Goal: Answer question/provide support: Share knowledge or assist other users

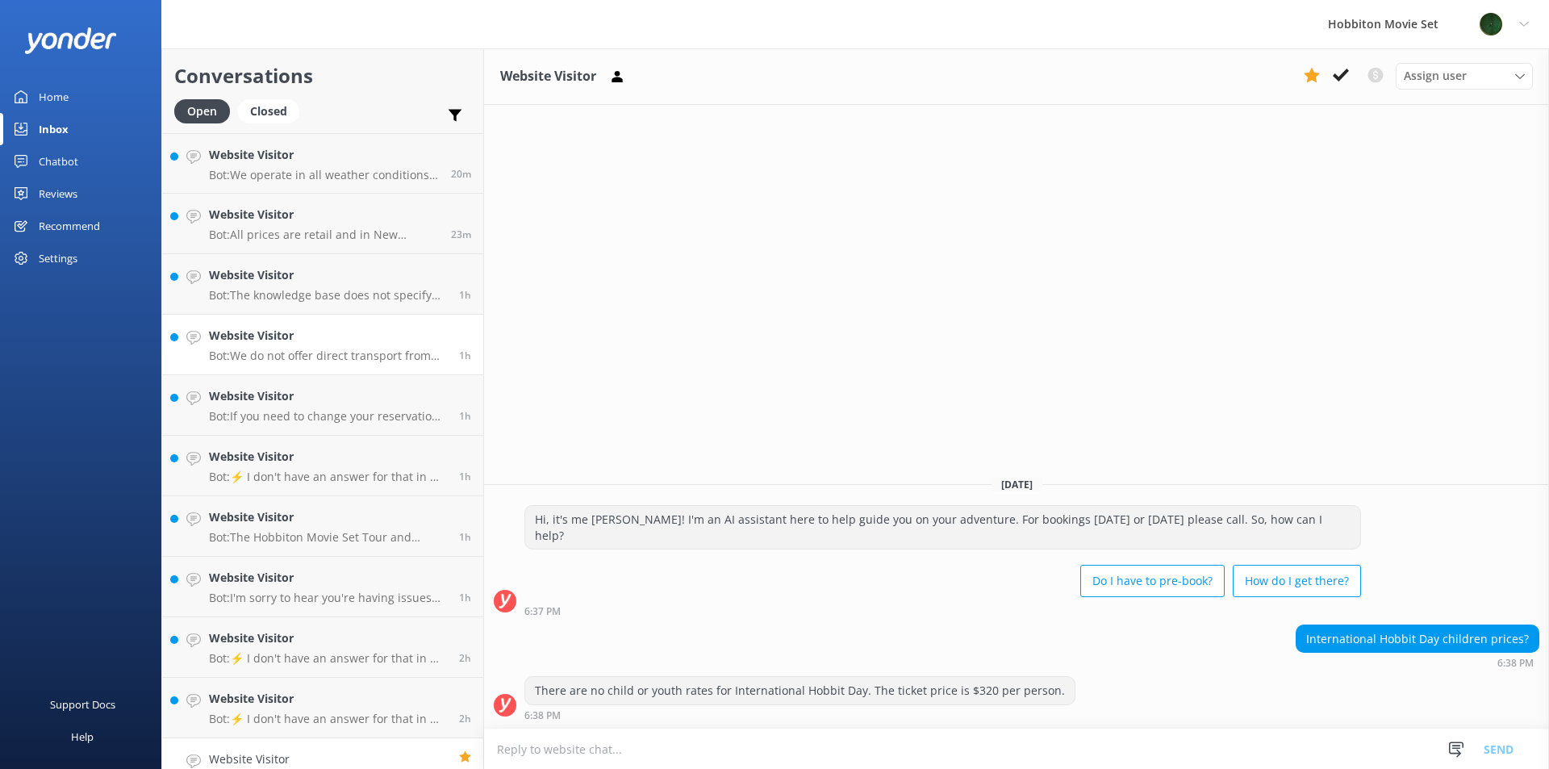
scroll to position [30, 0]
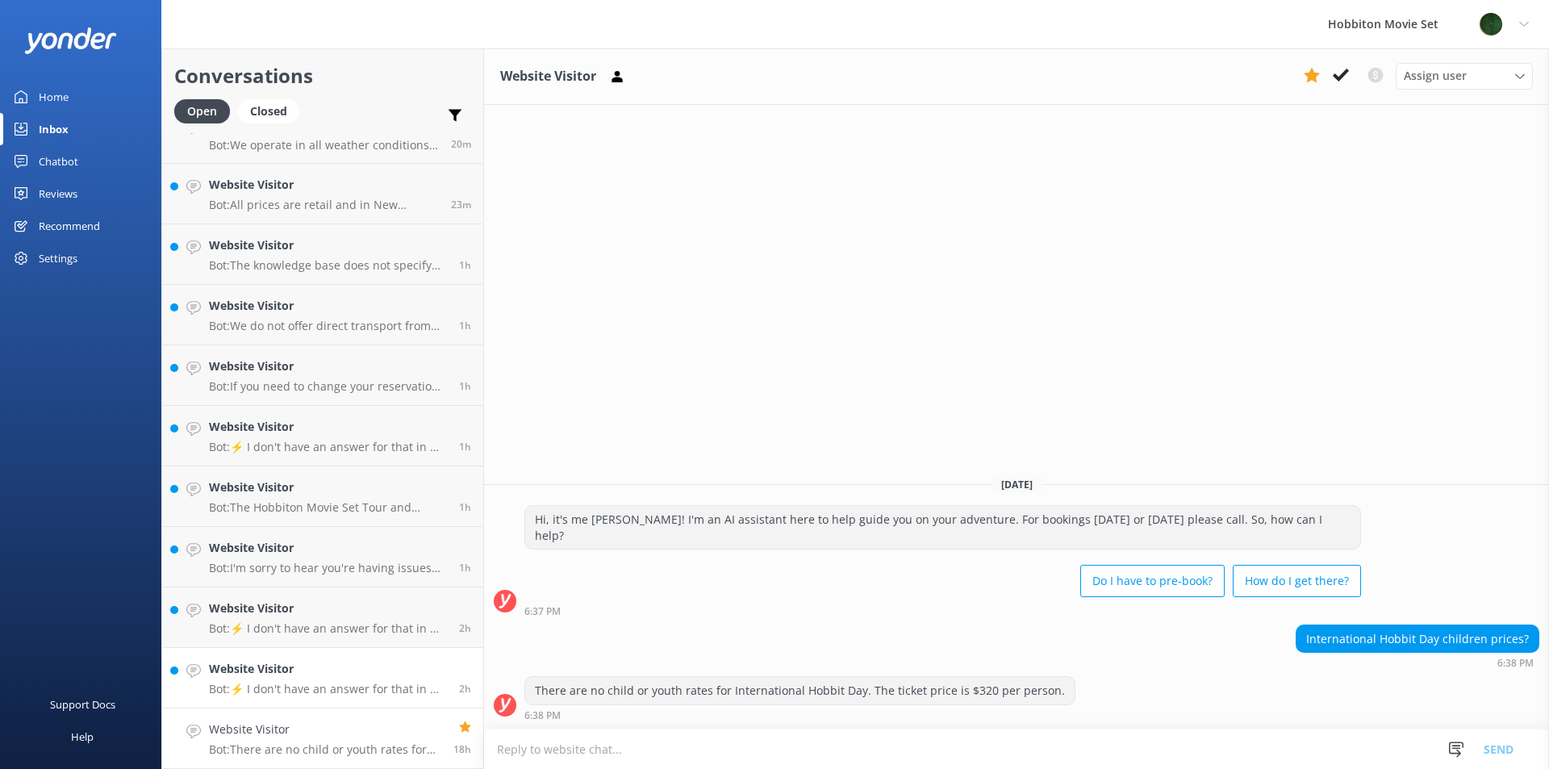
click at [302, 693] on p "Bot: ⚡ I don't have an answer for that in my knowledge base. Please try and rep…" at bounding box center [328, 689] width 238 height 15
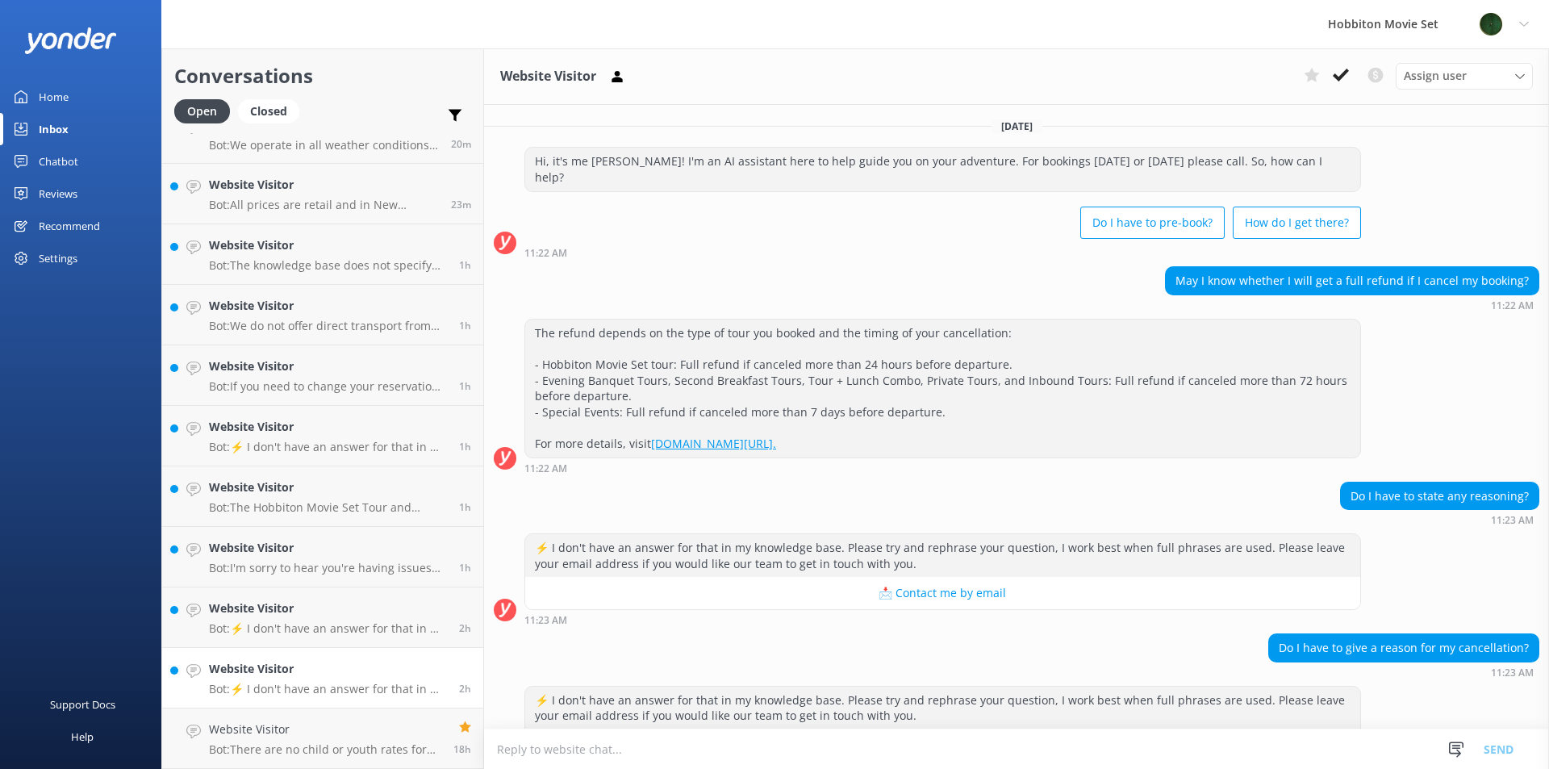
scroll to position [41, 0]
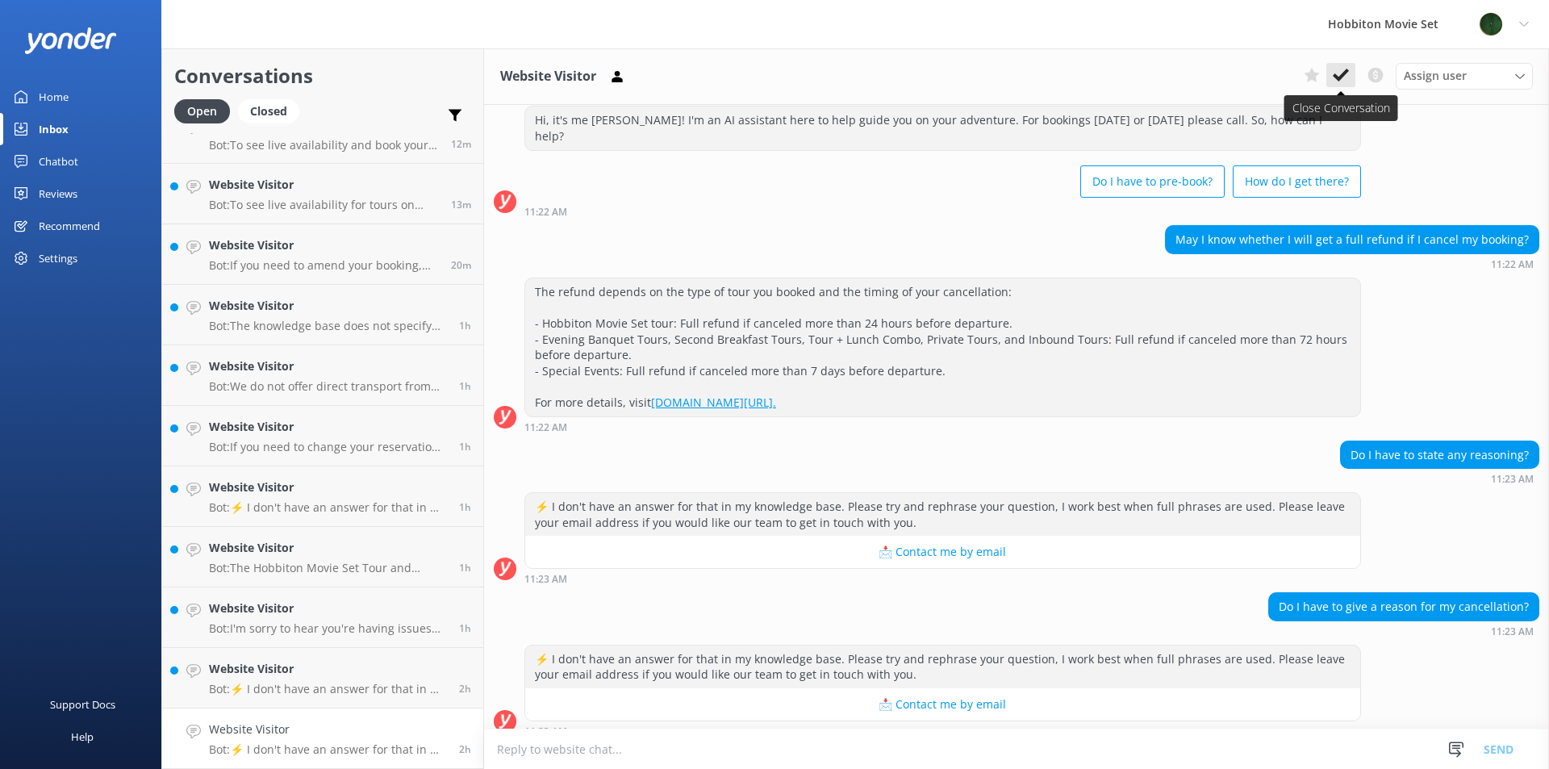
click at [1344, 74] on use at bounding box center [1341, 75] width 16 height 13
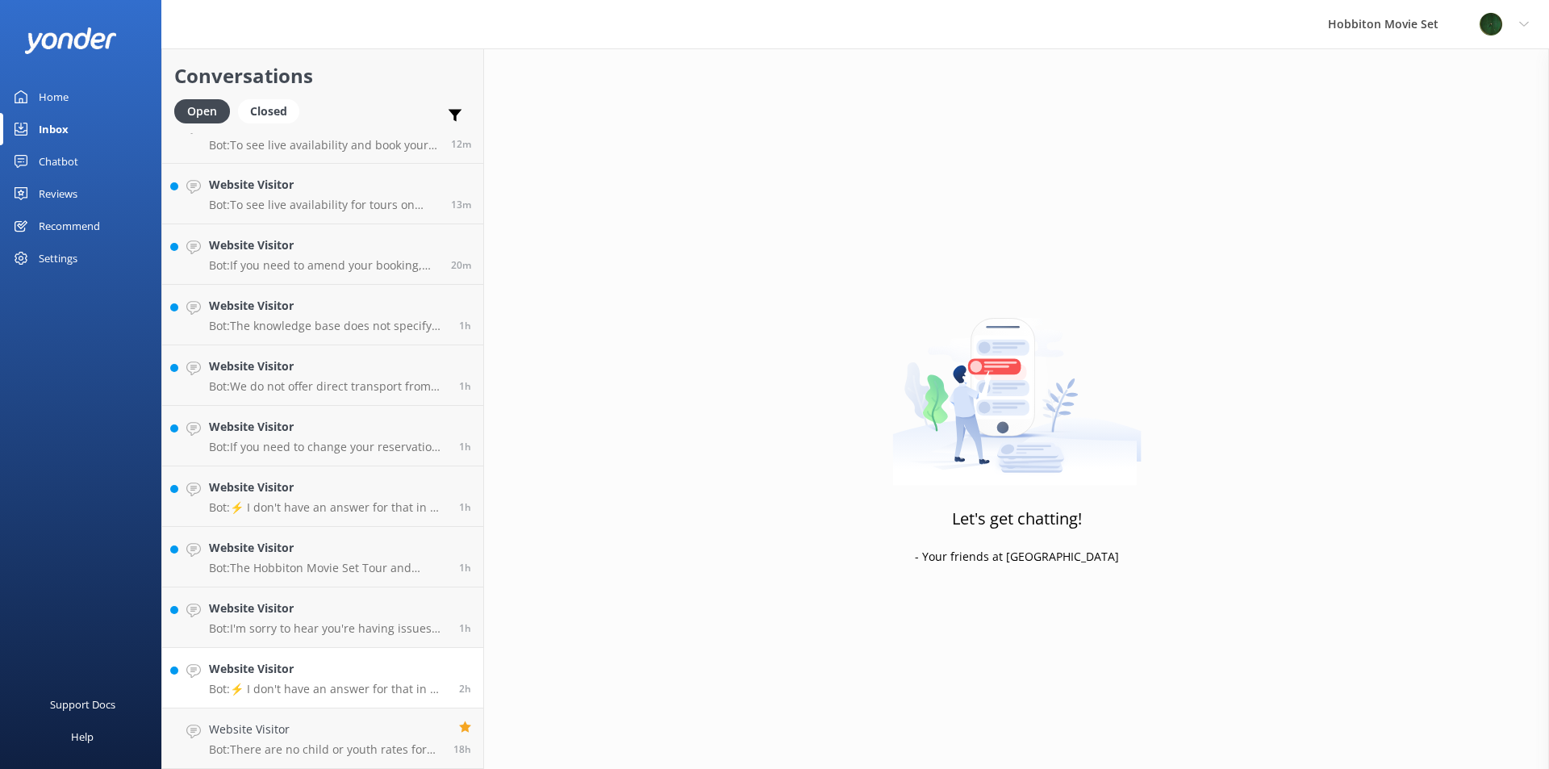
click at [265, 662] on h4 "Website Visitor" at bounding box center [328, 669] width 238 height 18
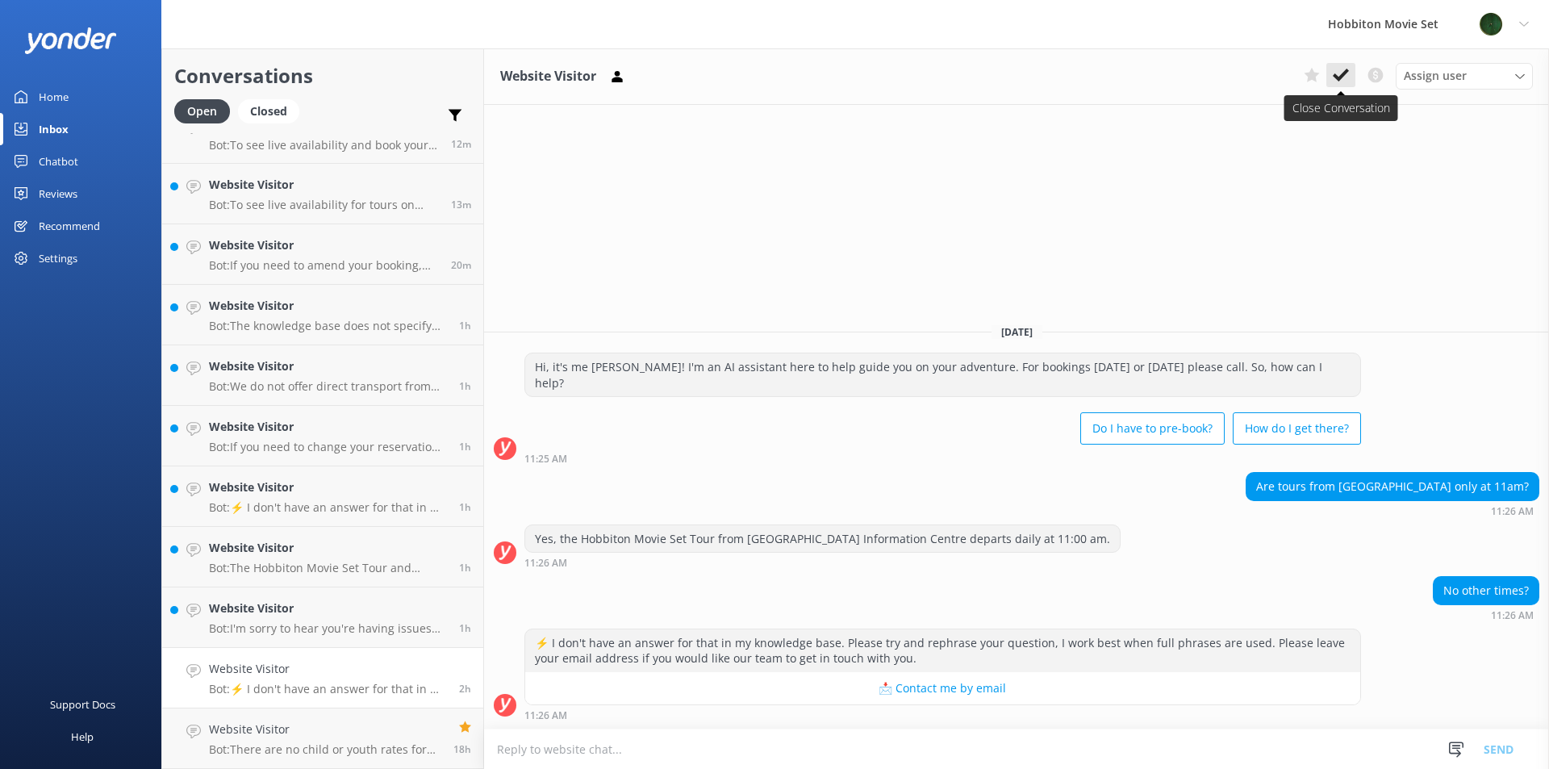
click at [1340, 75] on icon at bounding box center [1341, 75] width 16 height 16
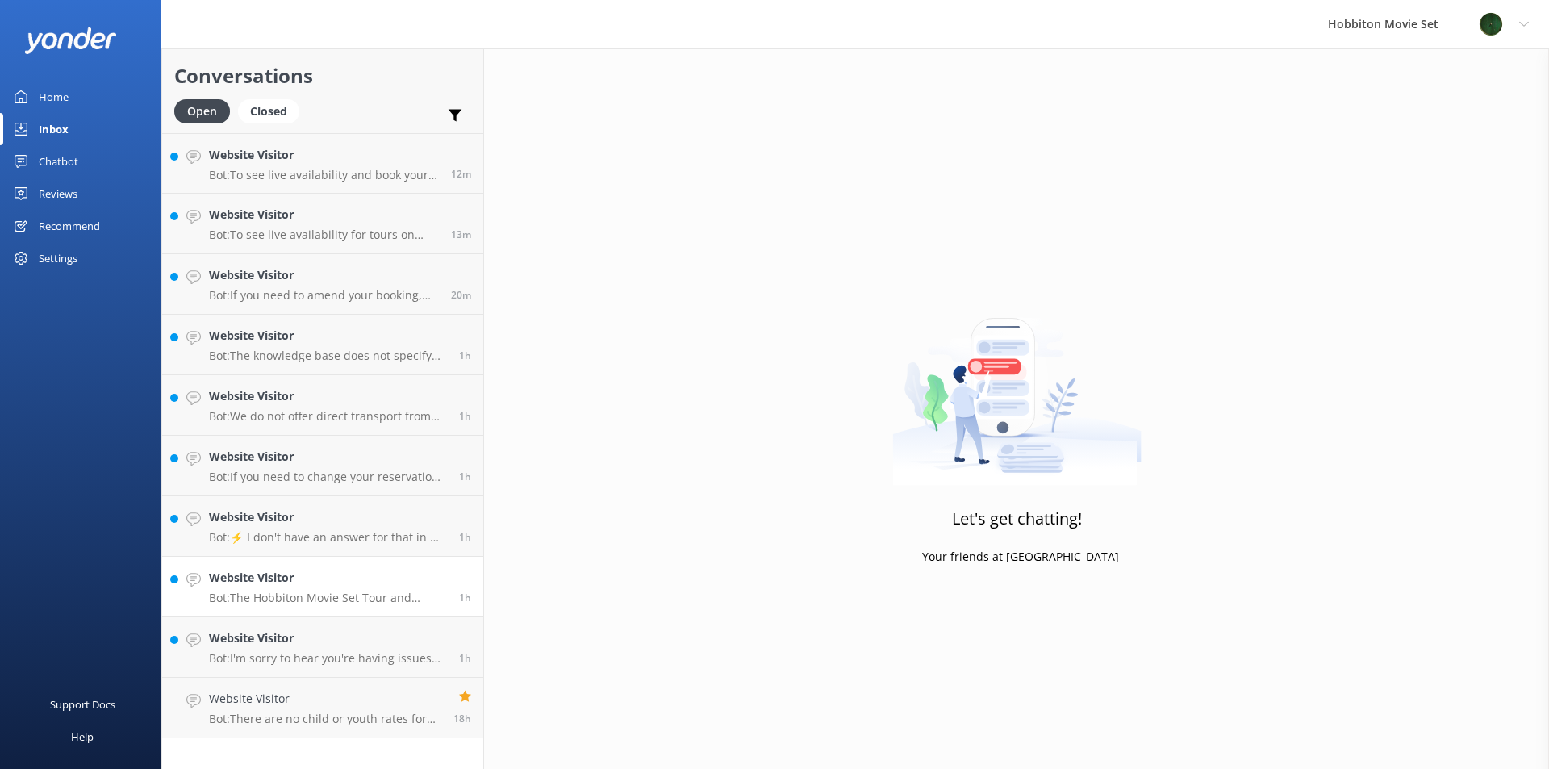
click at [240, 609] on link "Website Visitor Bot: The Hobbiton Movie Set Tour and Lunch Combo accommodates u…" at bounding box center [322, 587] width 321 height 61
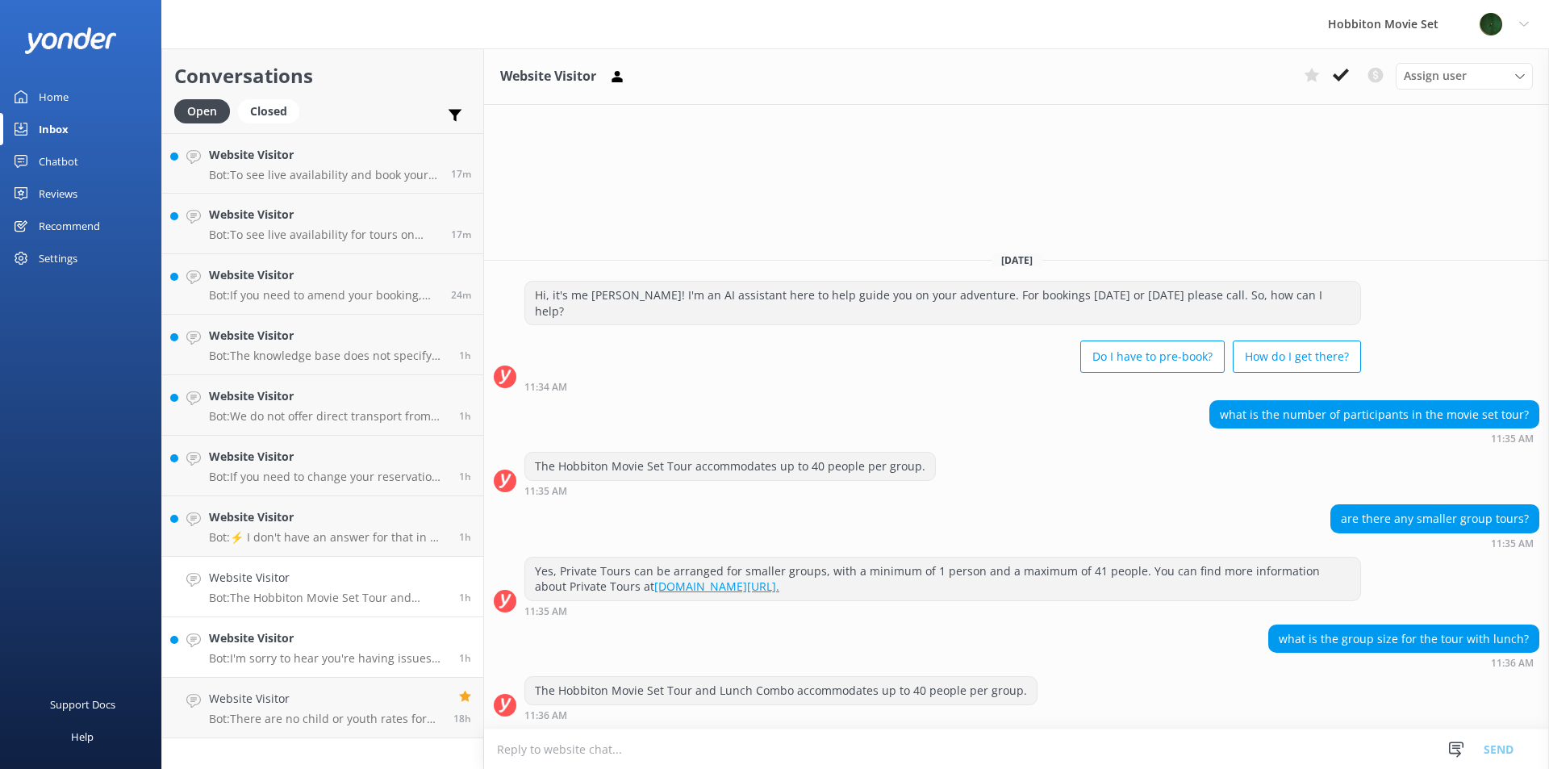
click at [397, 648] on div "Website Visitor Bot: I'm sorry to hear you're having issues with the payment. I…" at bounding box center [328, 646] width 238 height 35
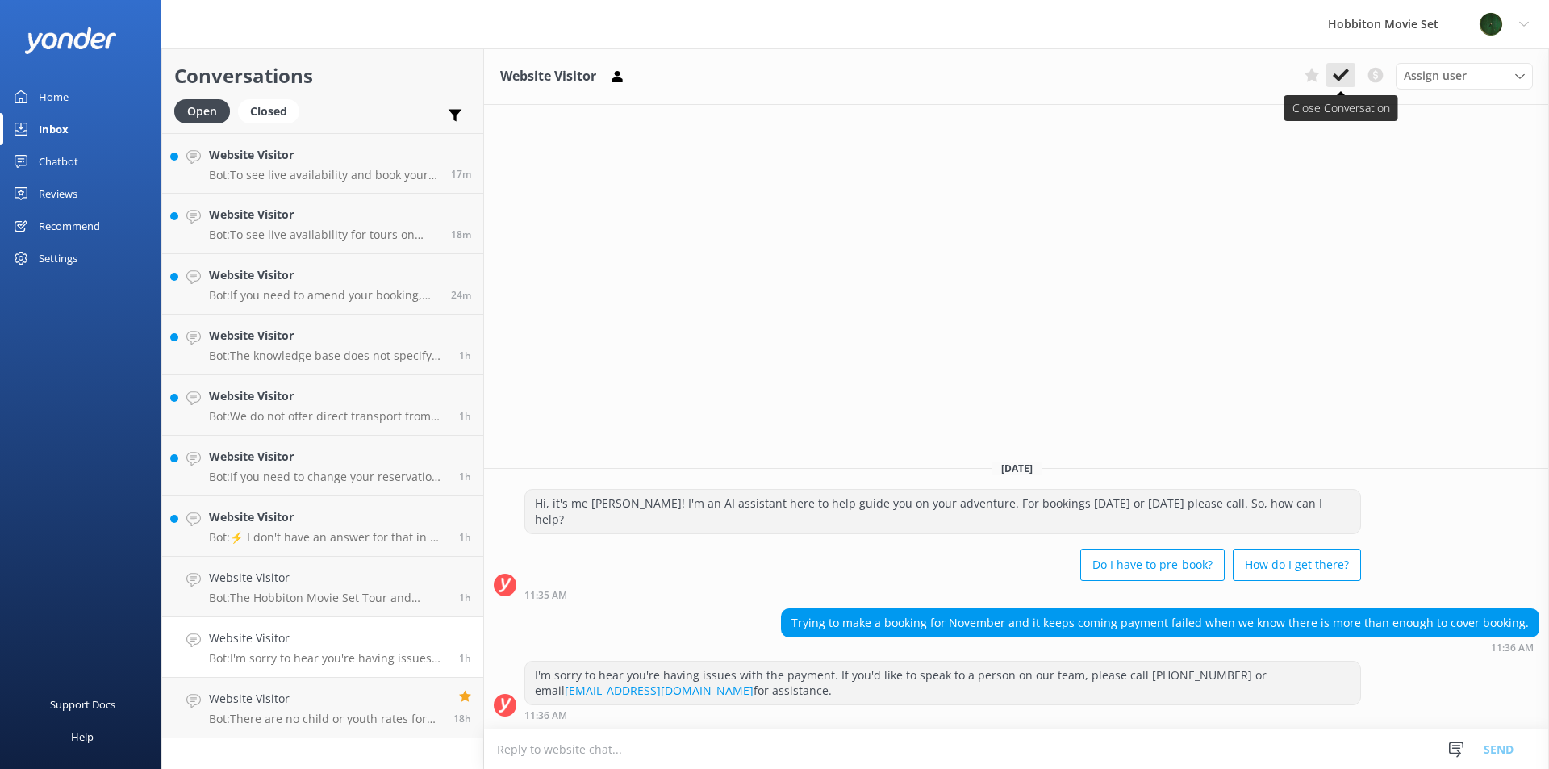
click at [1349, 73] on button at bounding box center [1340, 75] width 29 height 24
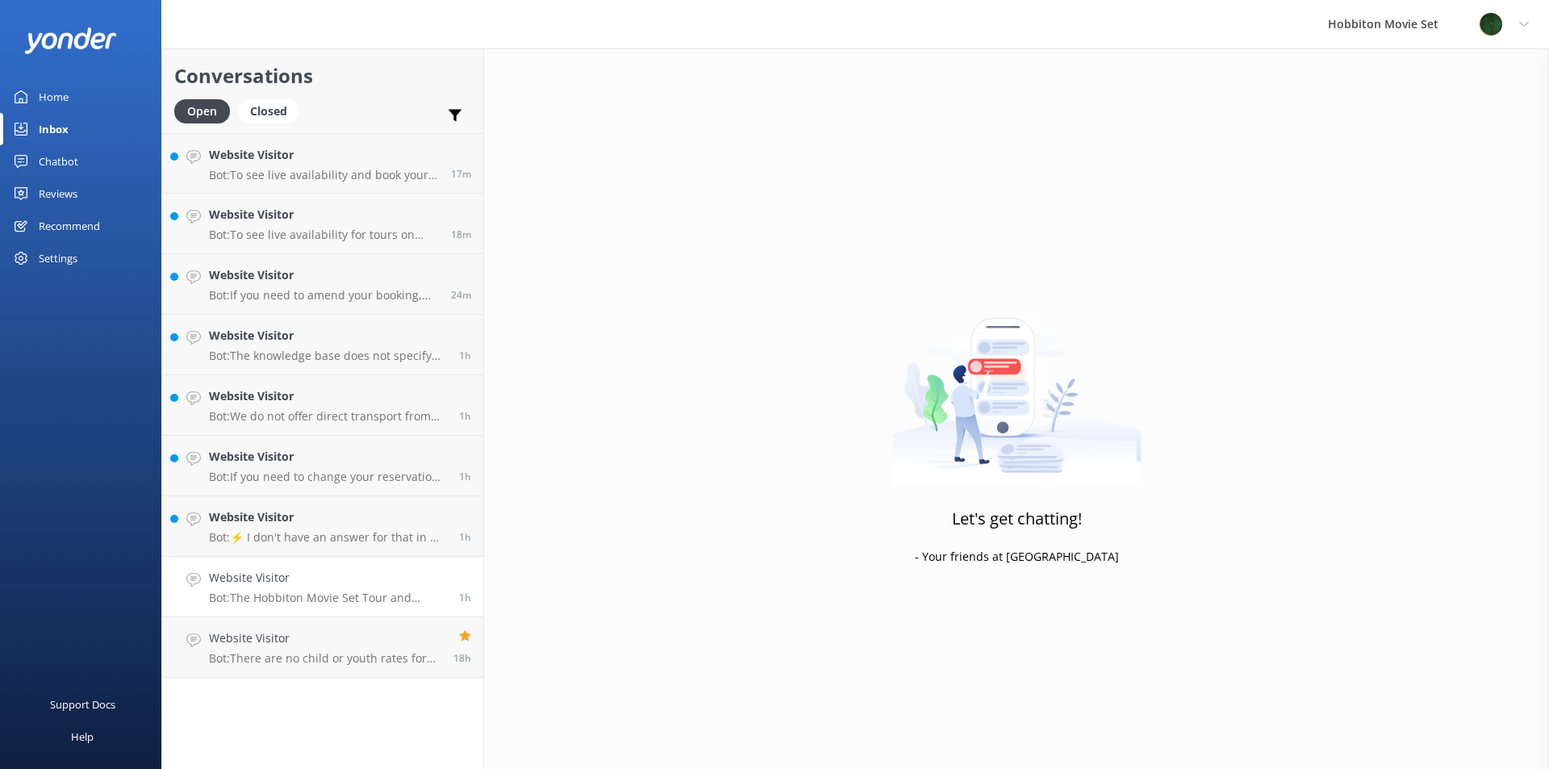
drag, startPoint x: 293, startPoint y: 580, endPoint x: 303, endPoint y: 566, distance: 17.3
click at [292, 580] on h4 "Website Visitor" at bounding box center [328, 578] width 238 height 18
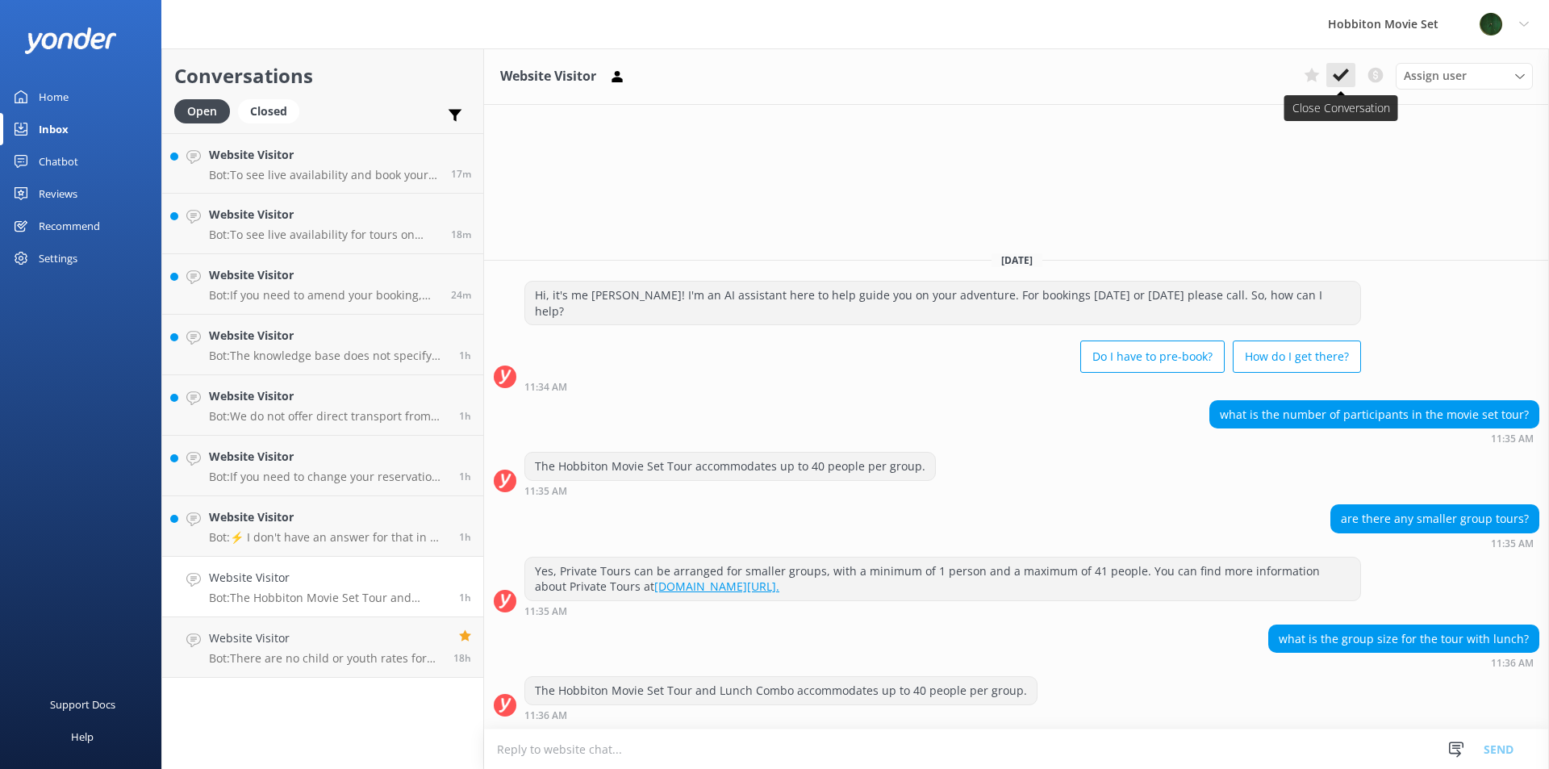
click at [1344, 77] on icon at bounding box center [1341, 75] width 16 height 16
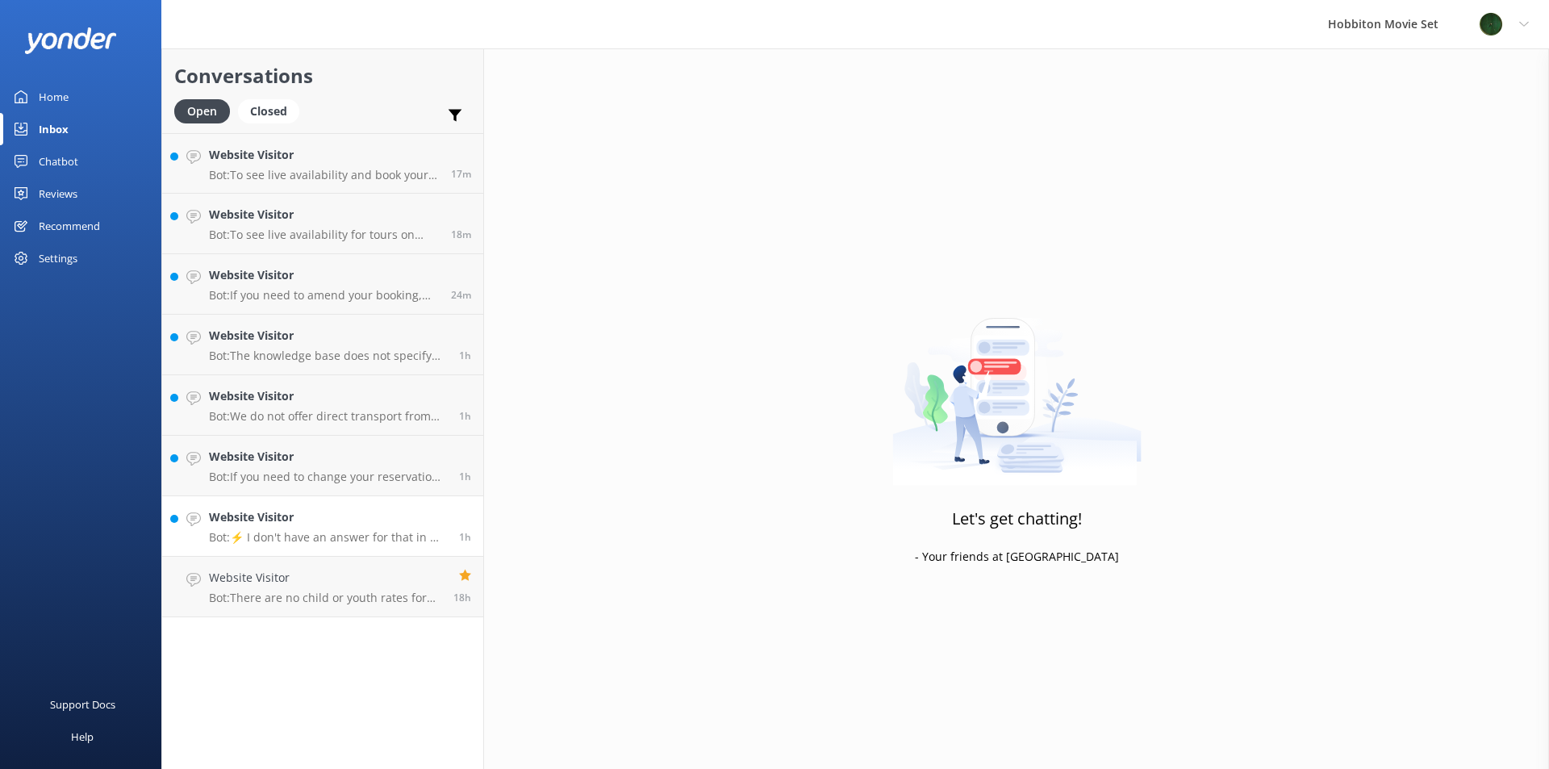
click at [250, 515] on h4 "Website Visitor" at bounding box center [328, 517] width 238 height 18
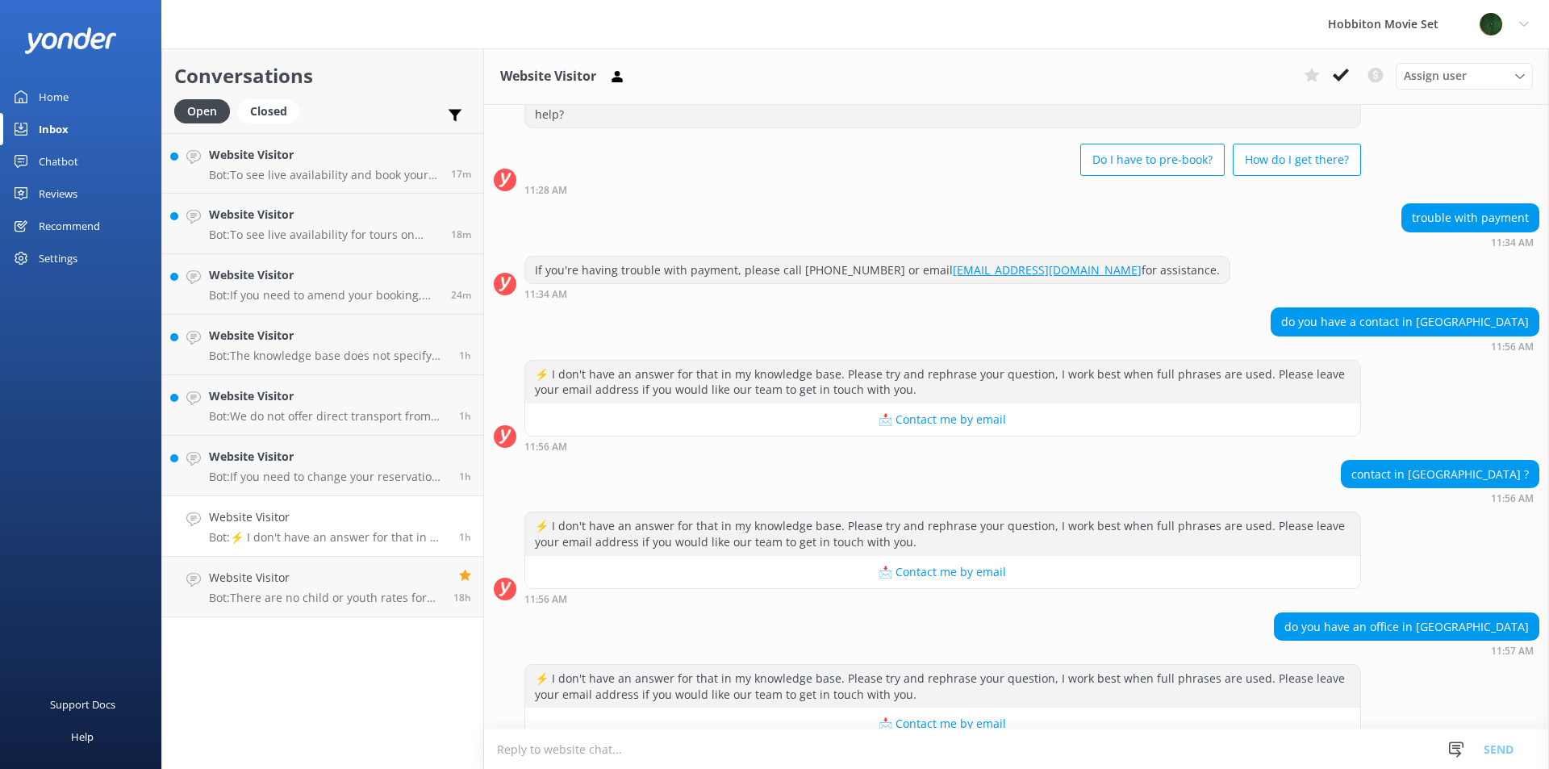
scroll to position [488, 0]
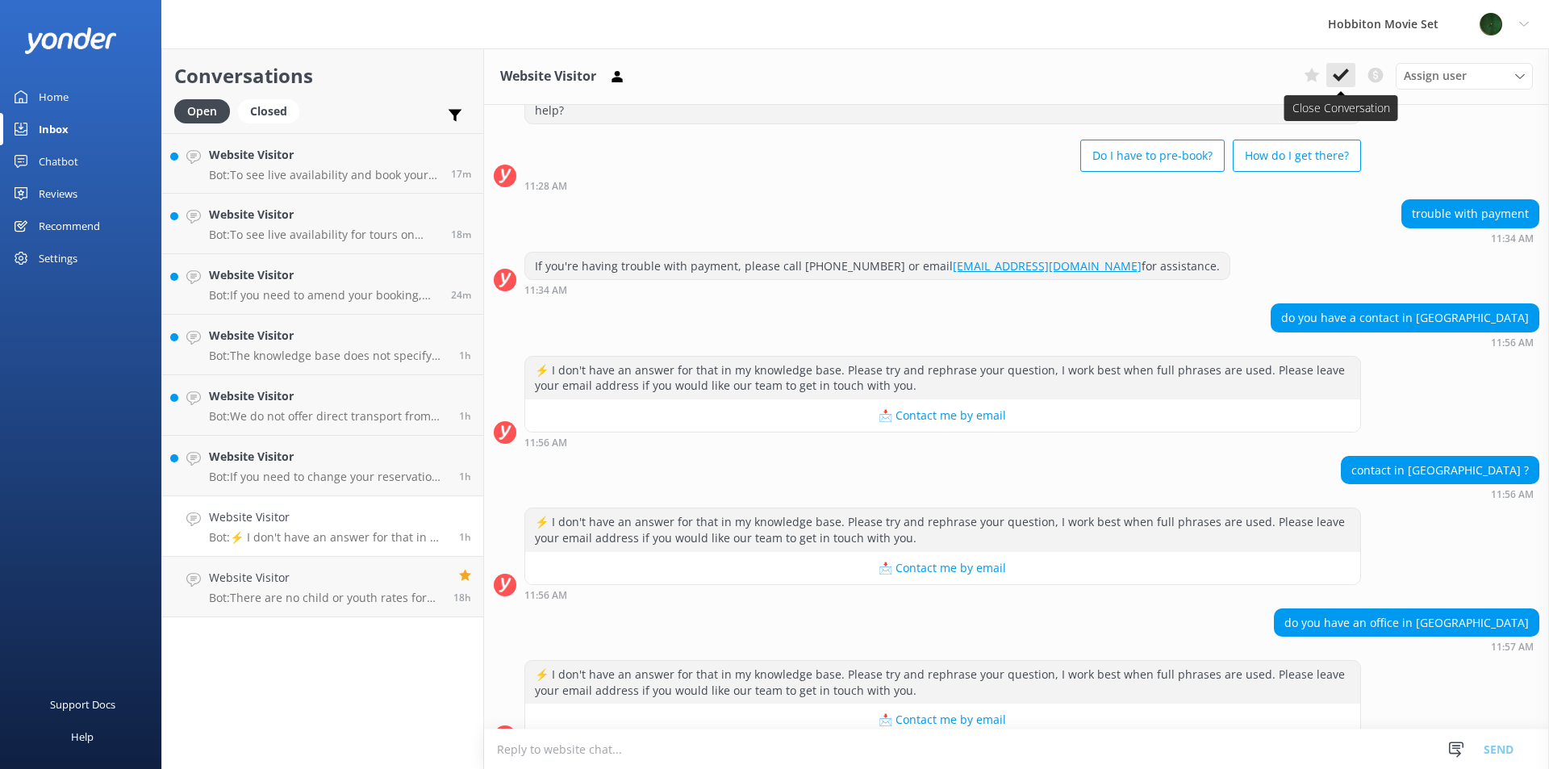
click at [1342, 76] on use at bounding box center [1341, 75] width 16 height 13
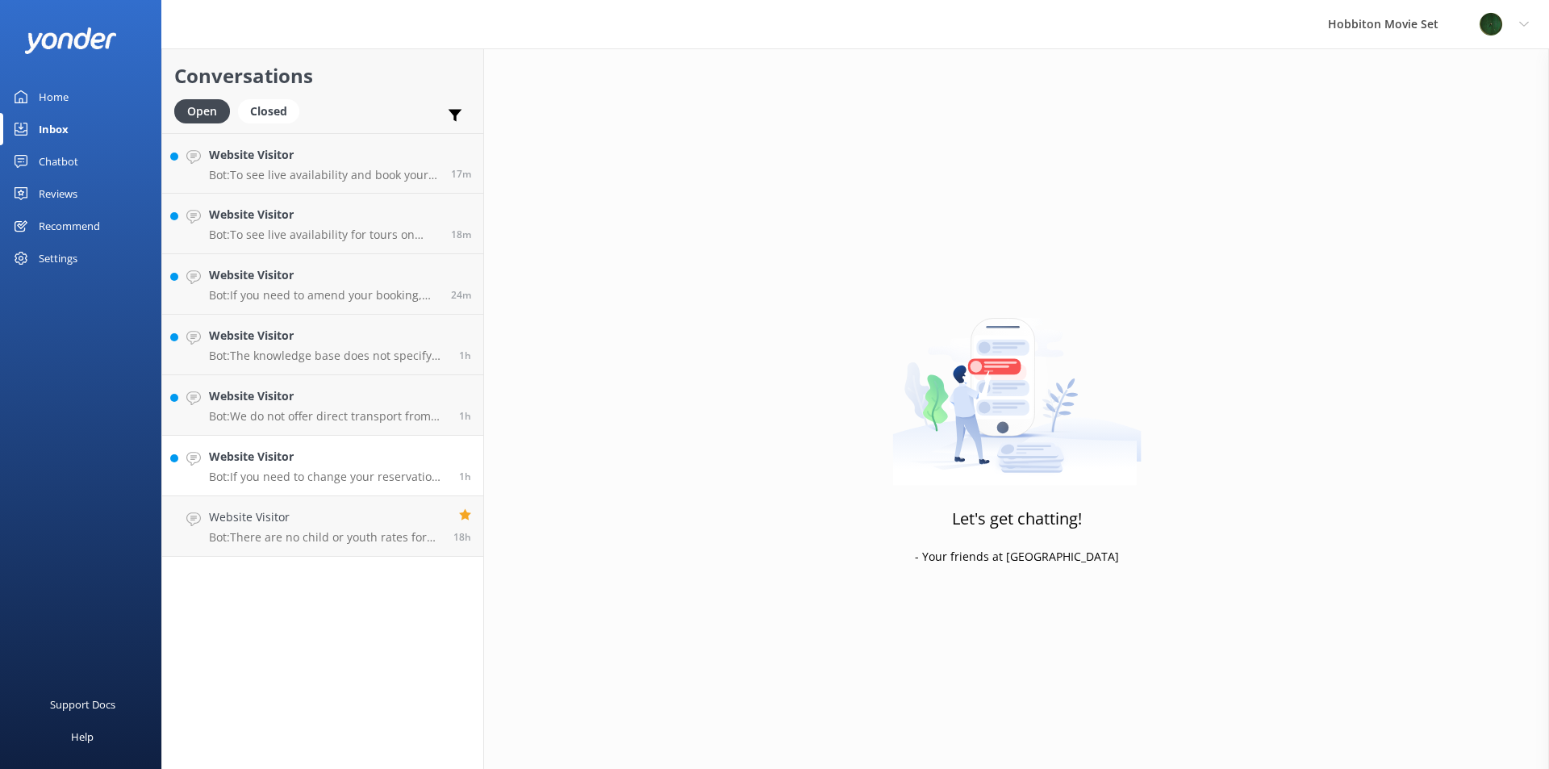
click at [311, 461] on h4 "Website Visitor" at bounding box center [328, 457] width 238 height 18
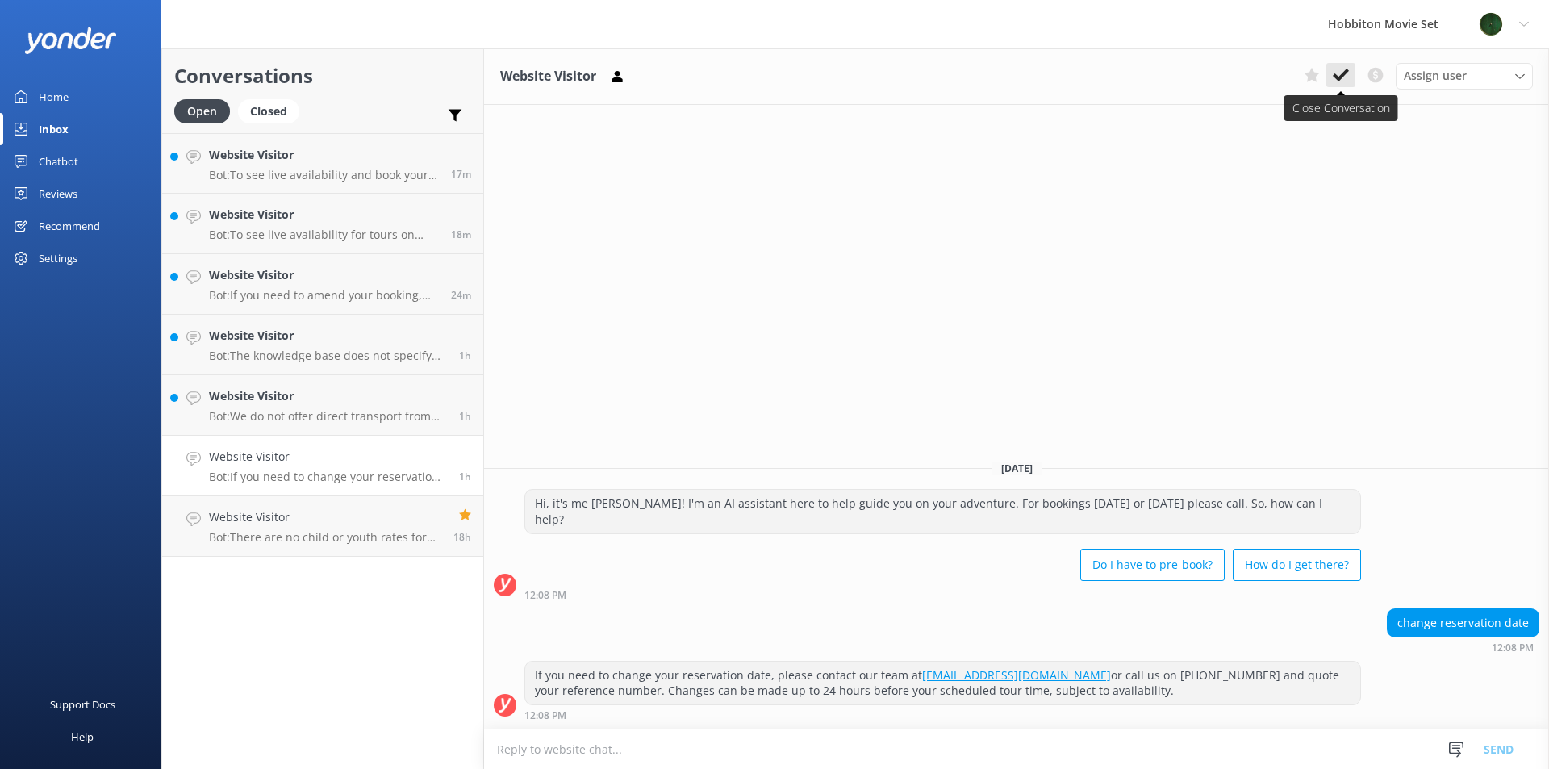
click at [1350, 80] on button at bounding box center [1340, 75] width 29 height 24
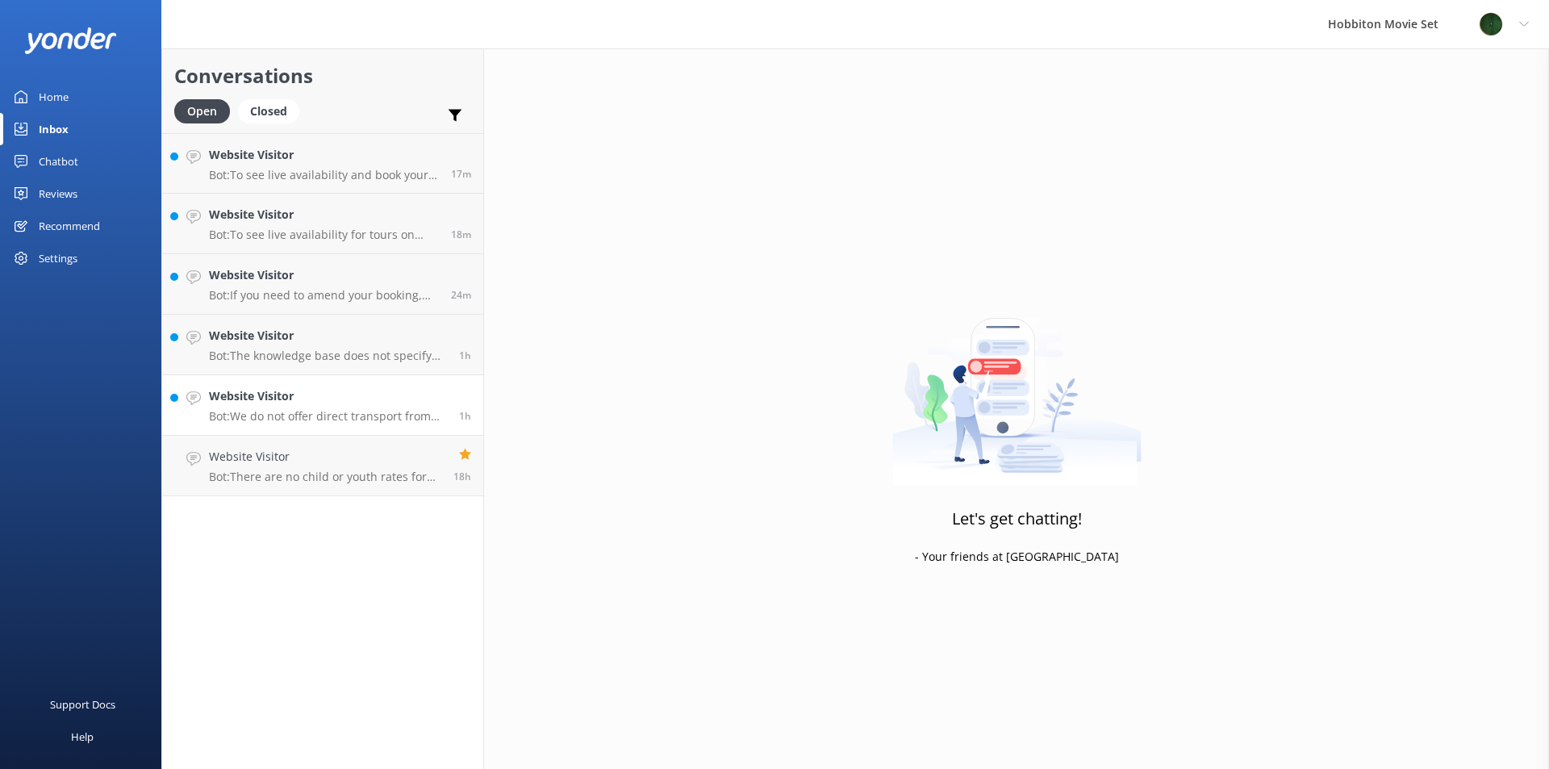
click at [303, 396] on h4 "Website Visitor" at bounding box center [328, 396] width 238 height 18
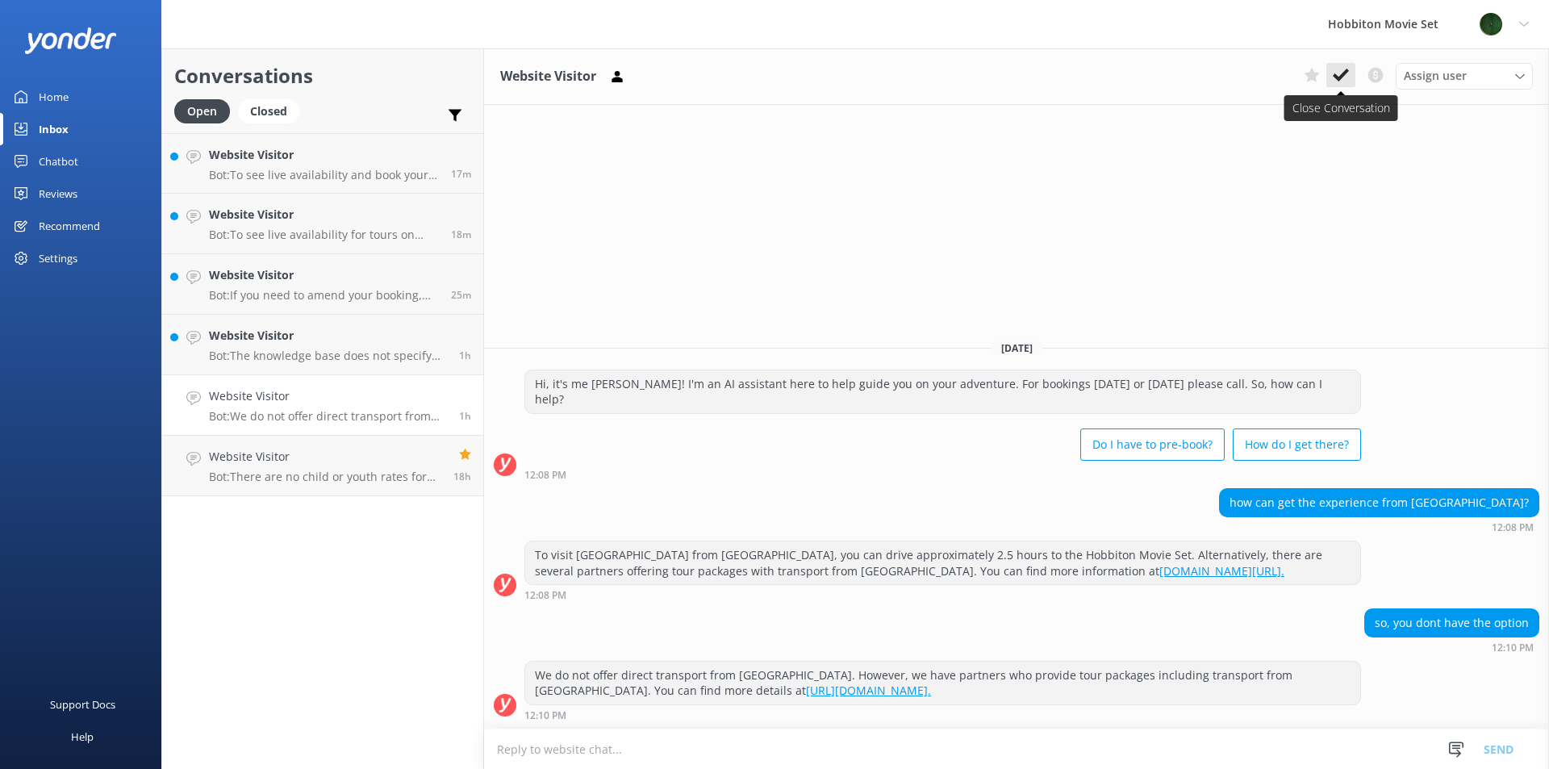
click at [1339, 76] on icon at bounding box center [1341, 75] width 16 height 16
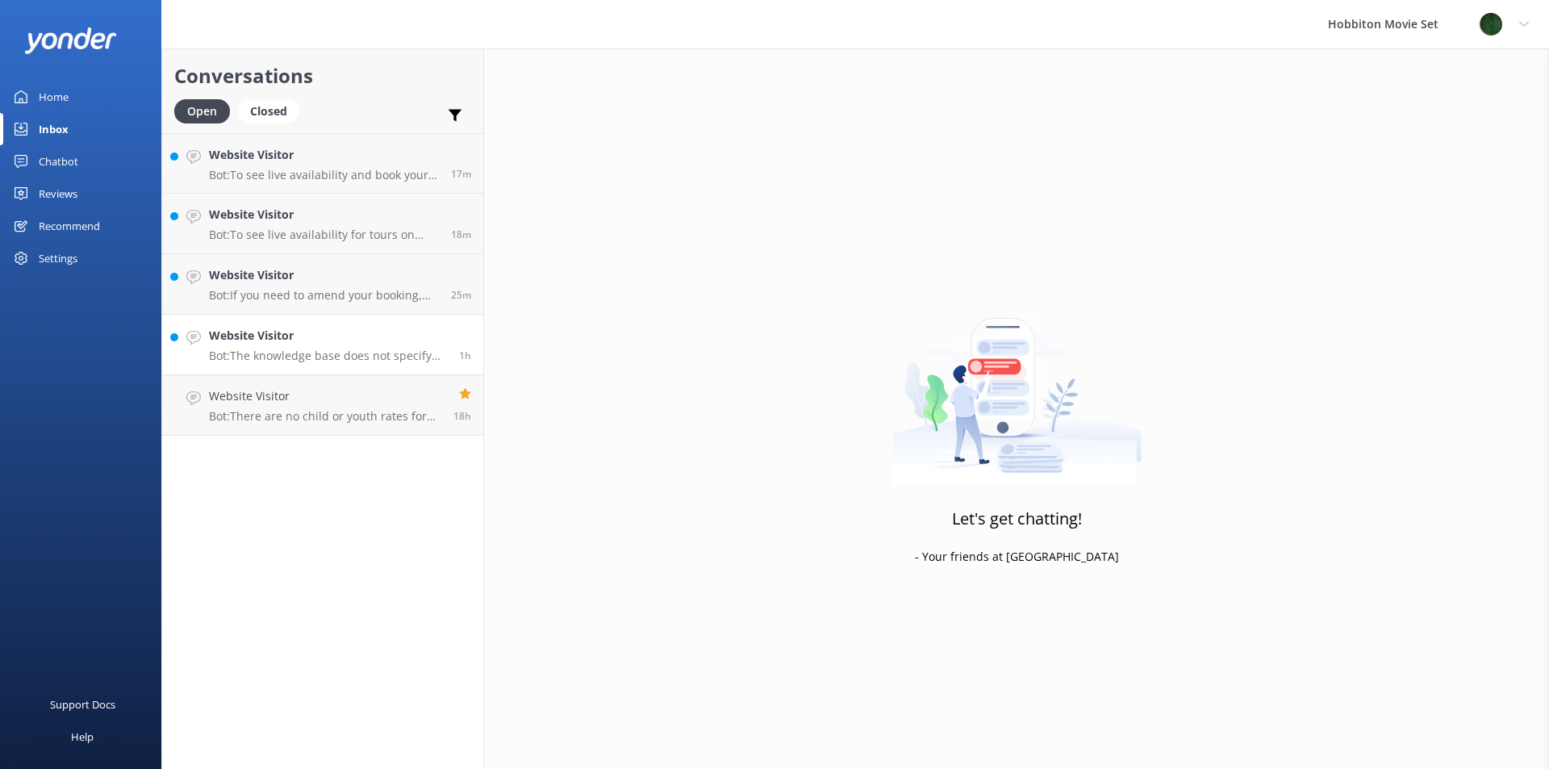
click at [274, 354] on p "Bot: The knowledge base does not specify the exact return time for the bus to T…" at bounding box center [328, 356] width 238 height 15
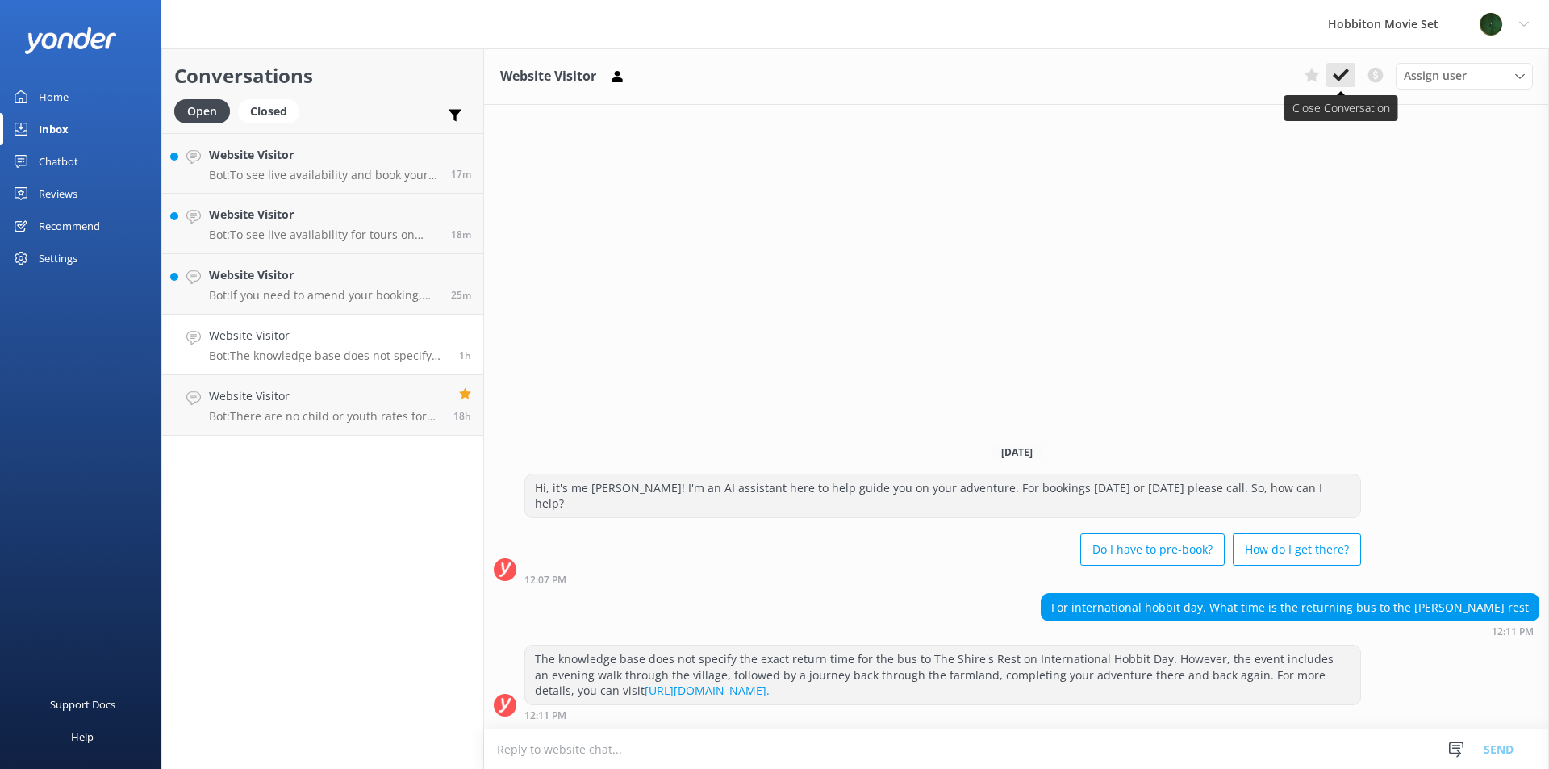
click at [1343, 79] on icon at bounding box center [1341, 75] width 16 height 16
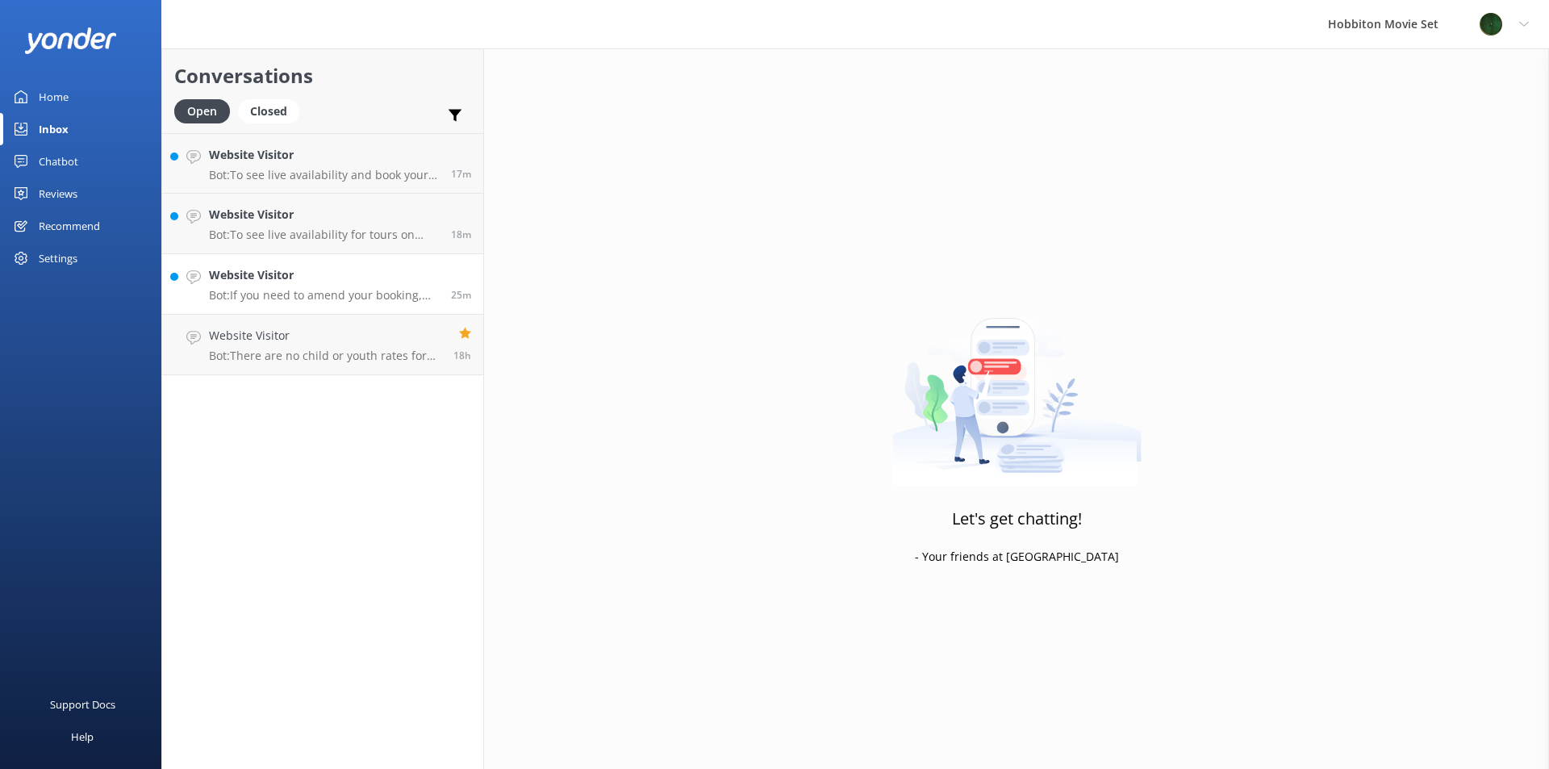
click at [272, 285] on div "Website Visitor Bot: If you need to amend your booking, please contact our team…" at bounding box center [324, 283] width 230 height 35
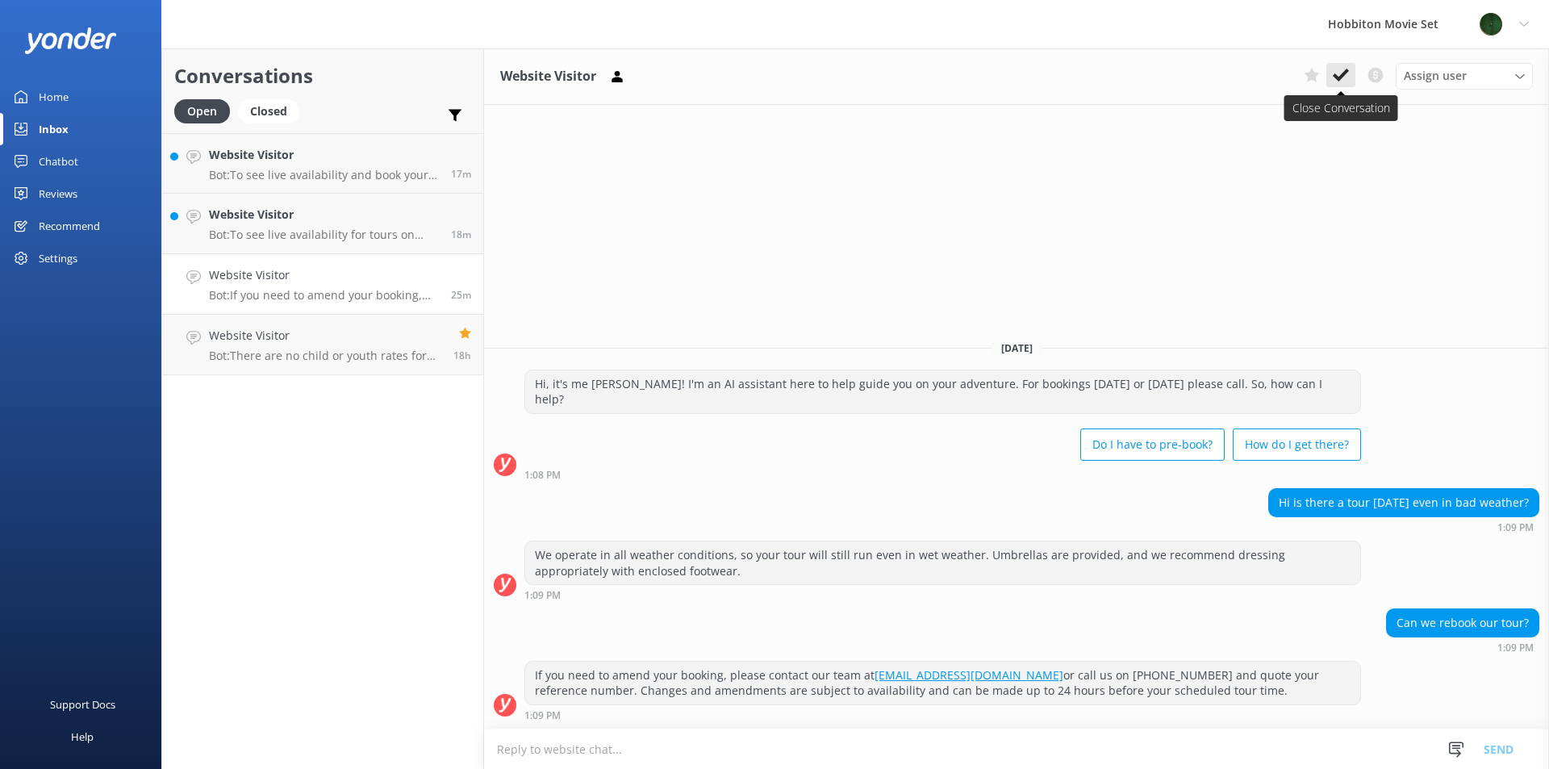
click at [1341, 80] on icon at bounding box center [1341, 75] width 16 height 16
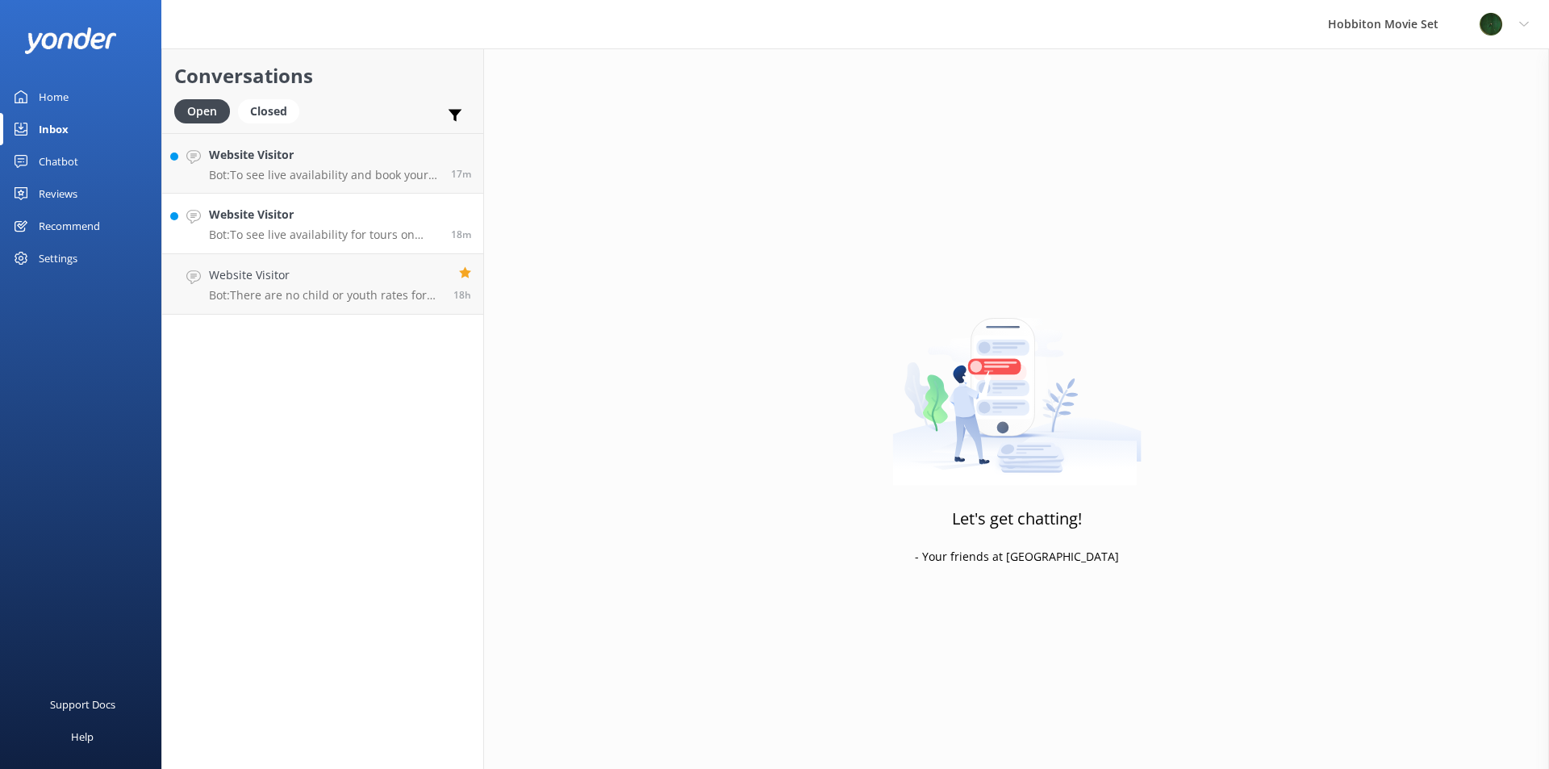
click at [345, 219] on h4 "Website Visitor" at bounding box center [324, 215] width 230 height 18
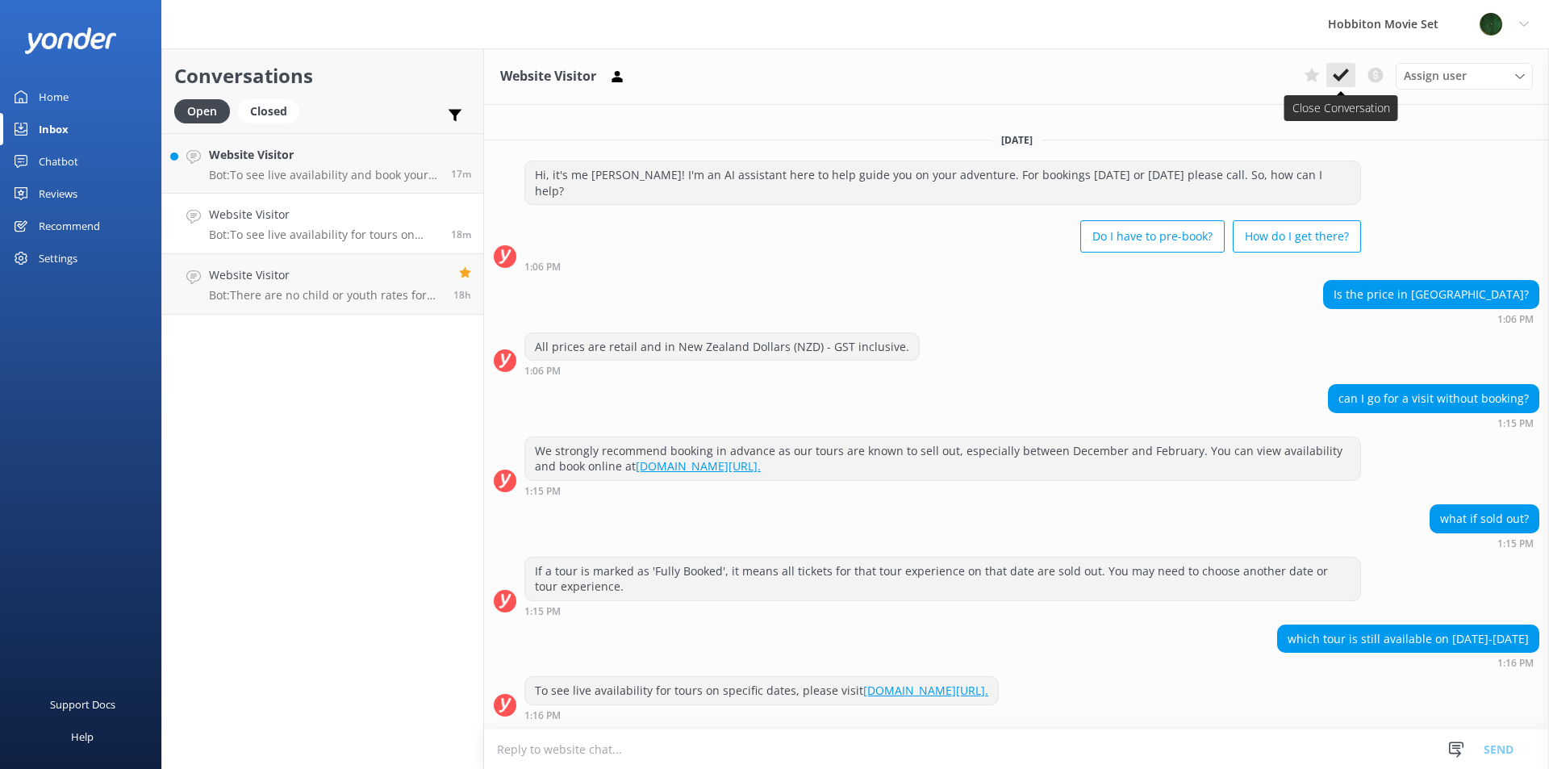
click at [1336, 81] on icon at bounding box center [1341, 75] width 16 height 16
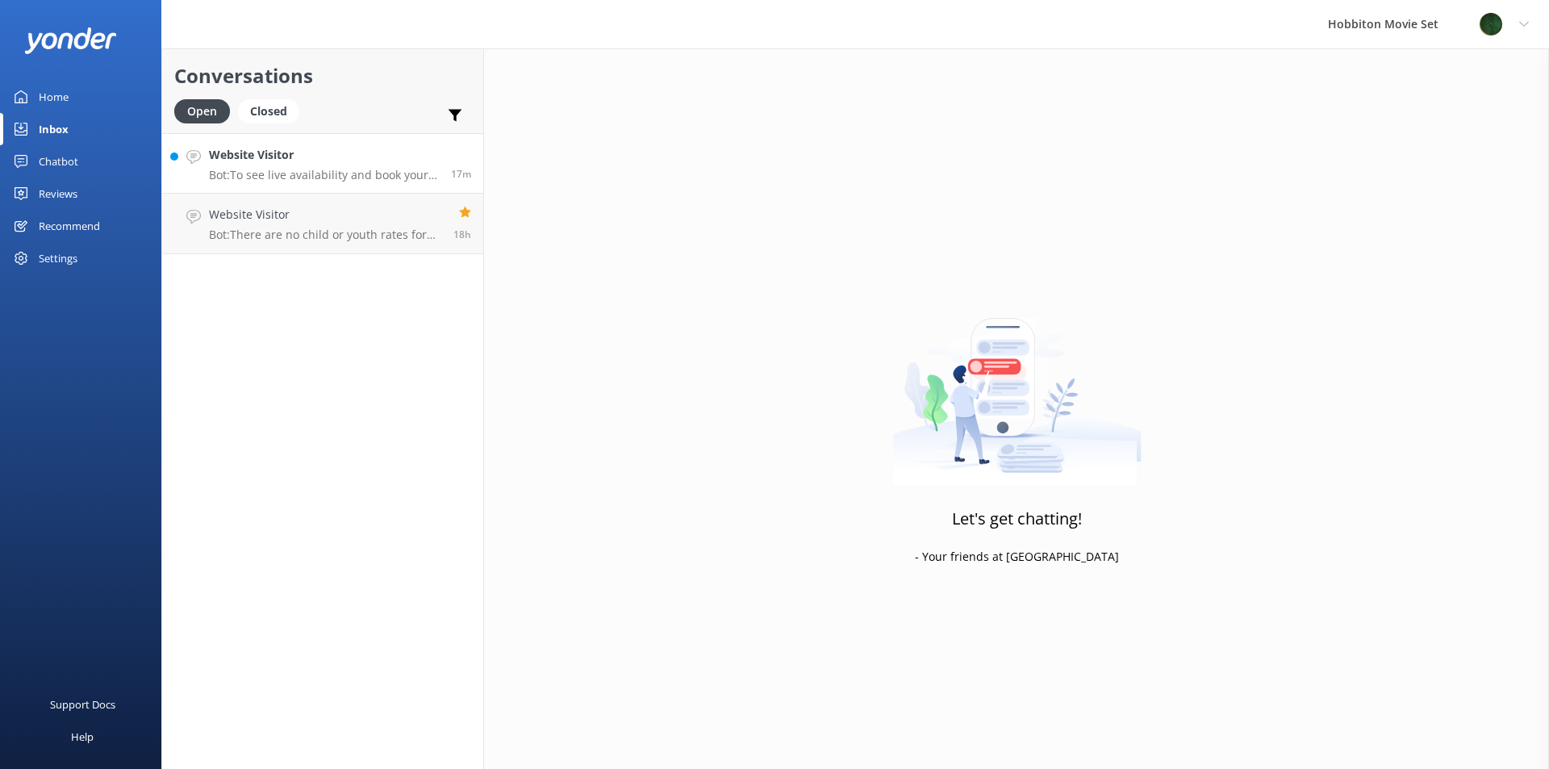
click at [331, 171] on p "Bot: To see live availability and book your Hobbiton tour, please visit [DOMAIN…" at bounding box center [324, 175] width 230 height 15
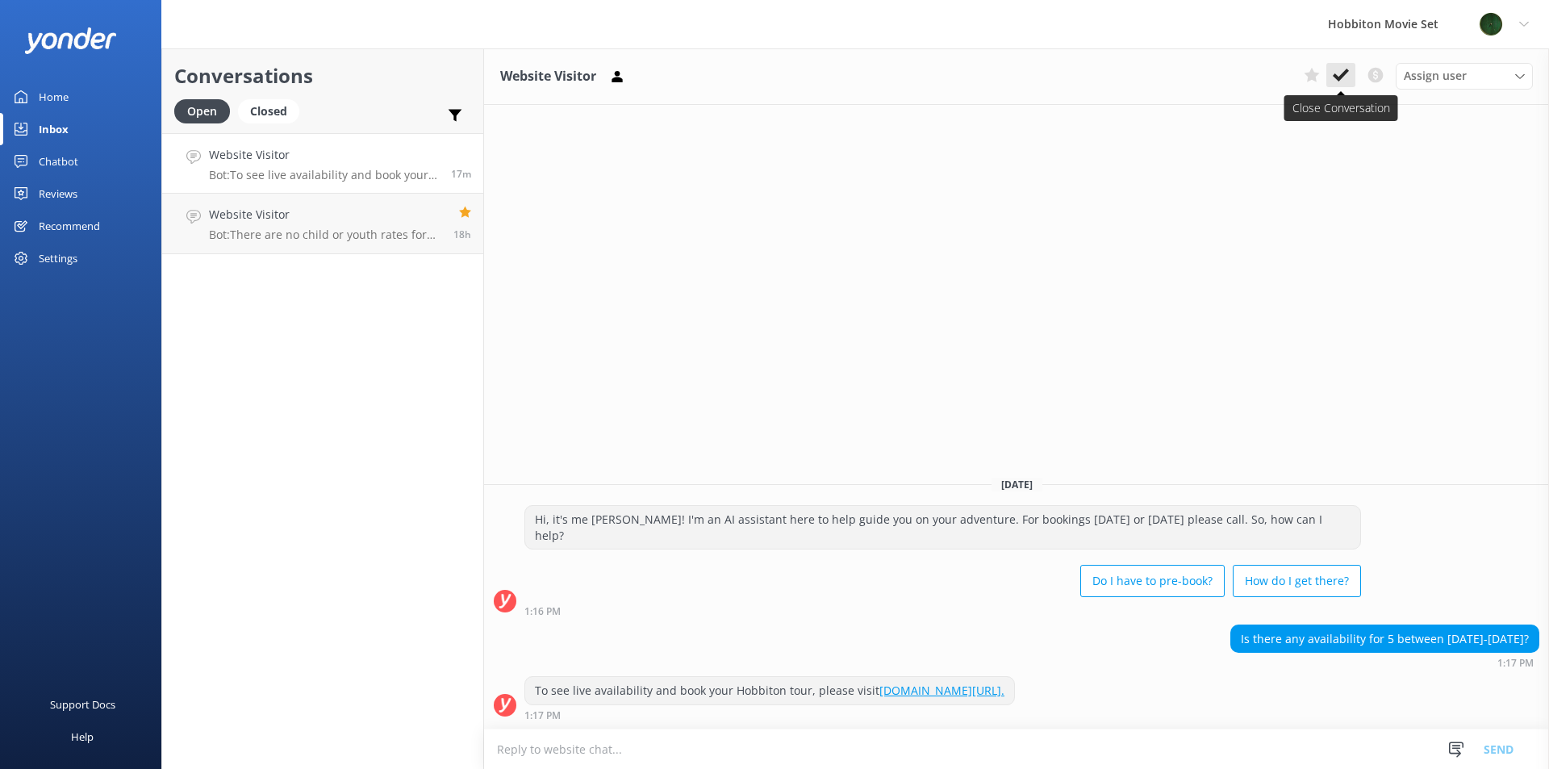
click at [1342, 78] on use at bounding box center [1341, 75] width 16 height 13
